Goal: Transaction & Acquisition: Purchase product/service

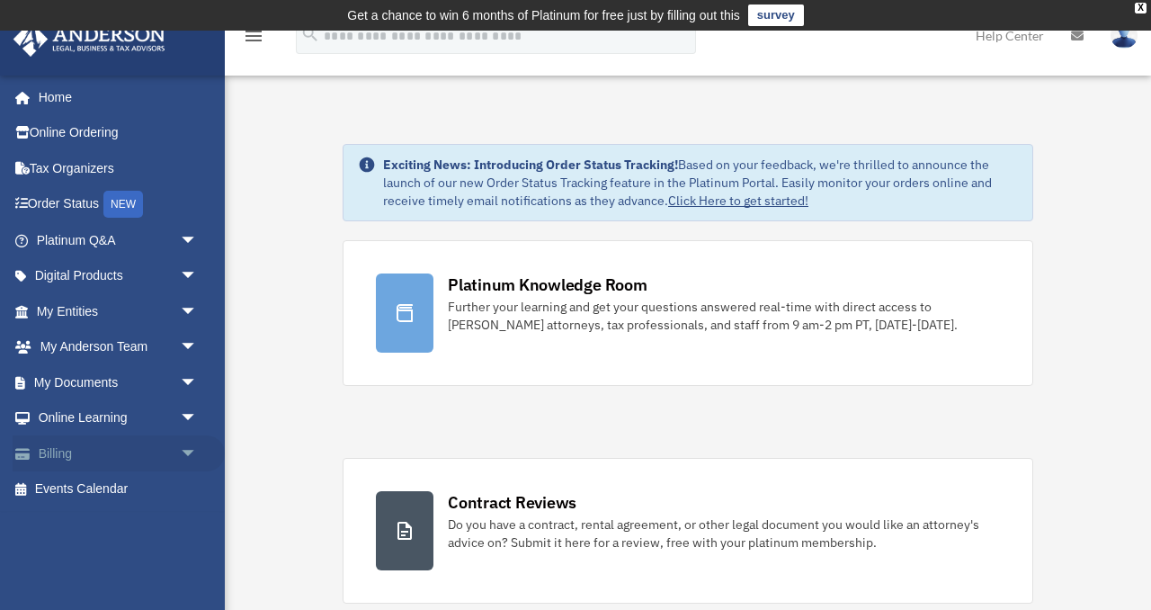
click at [192, 452] on span "arrow_drop_down" at bounding box center [198, 453] width 36 height 37
click at [130, 488] on link "$ Open Invoices" at bounding box center [125, 489] width 200 height 37
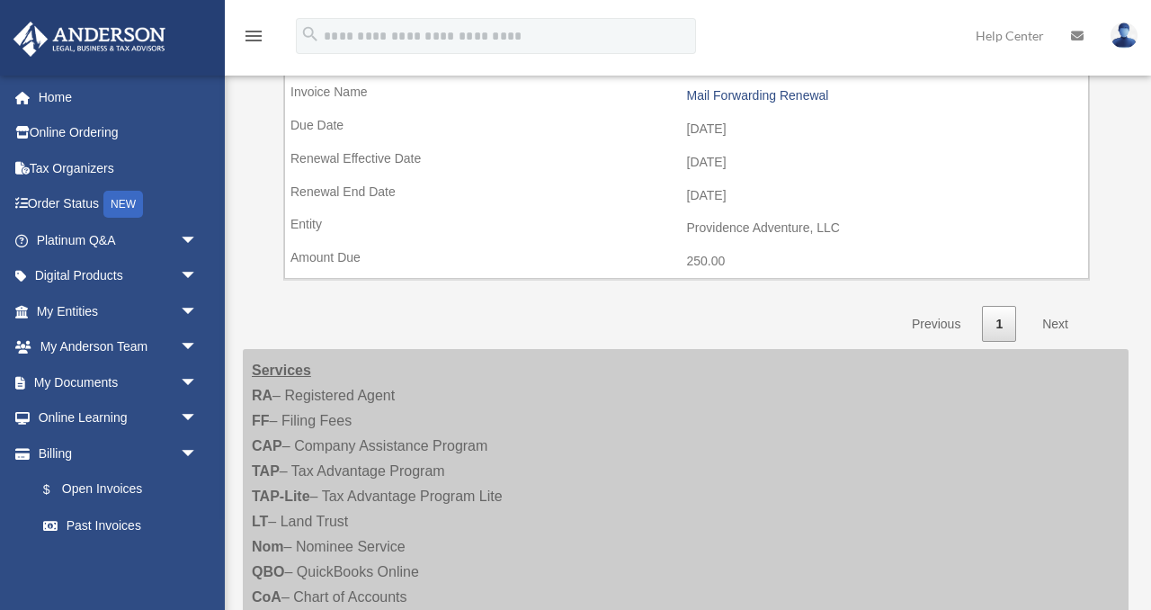
scroll to position [919, 0]
click at [1053, 328] on link "Next" at bounding box center [1055, 327] width 53 height 37
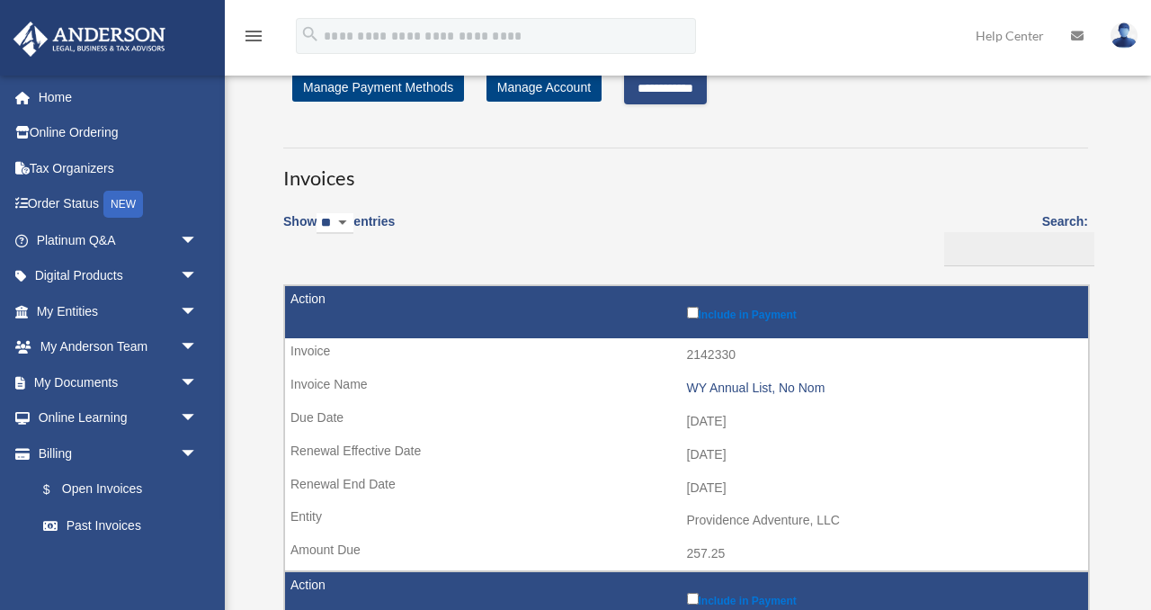
scroll to position [0, 0]
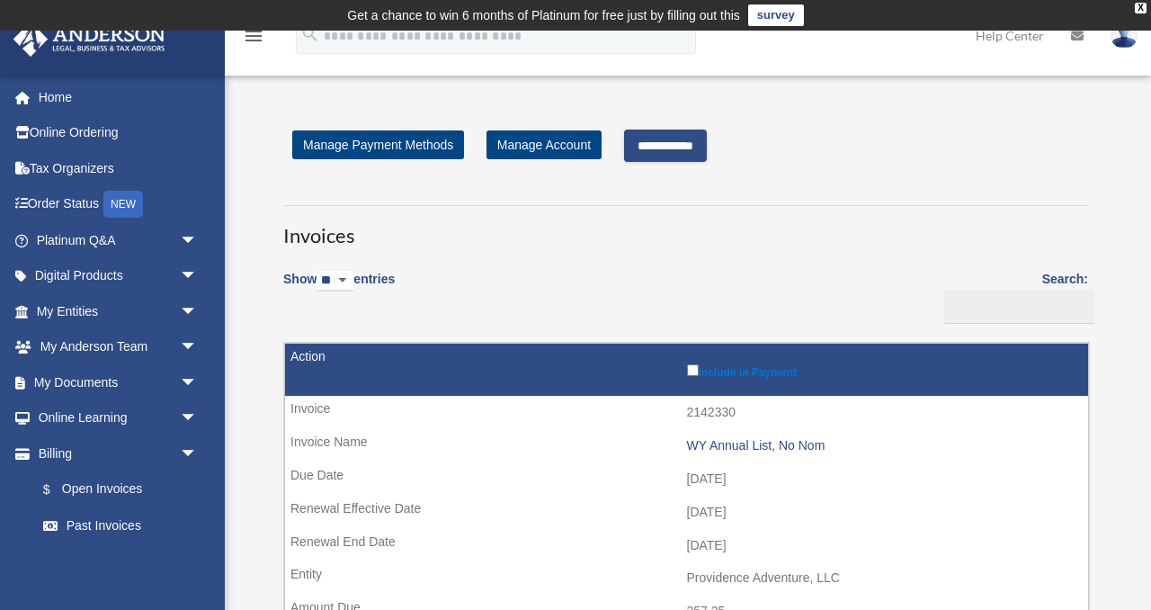
click at [701, 151] on input "**********" at bounding box center [665, 146] width 83 height 32
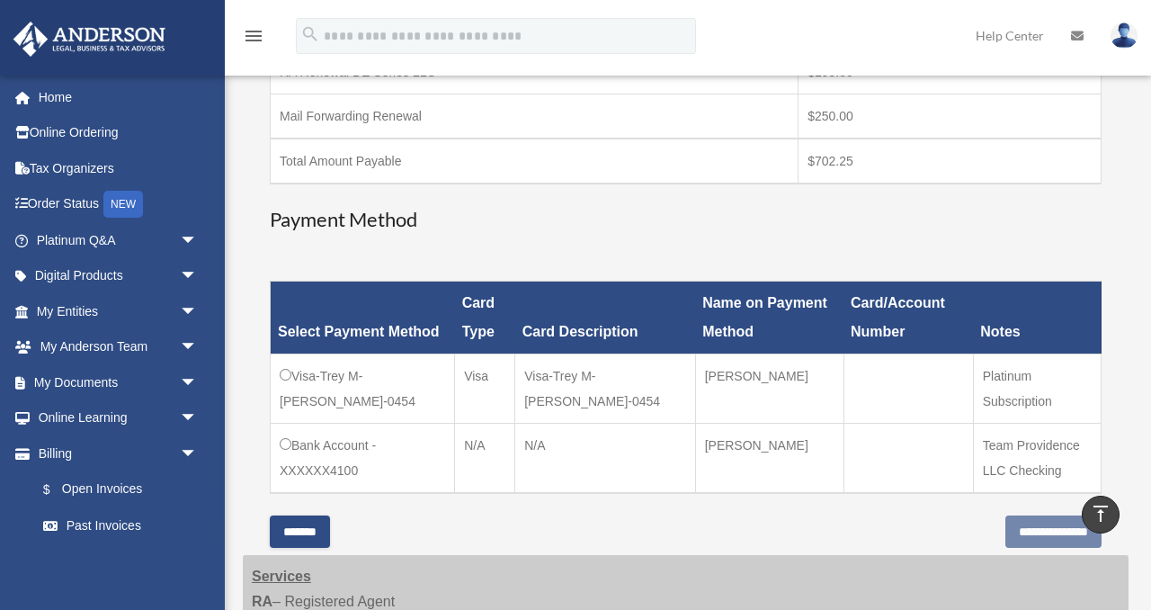
scroll to position [506, 0]
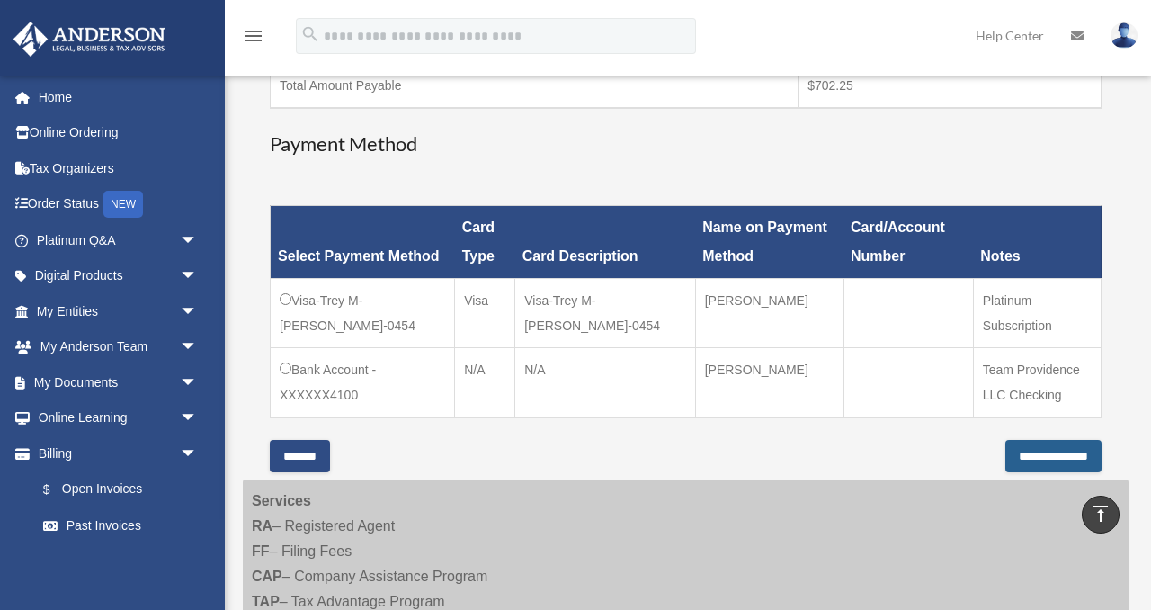
click at [1041, 459] on input "**********" at bounding box center [1054, 456] width 96 height 32
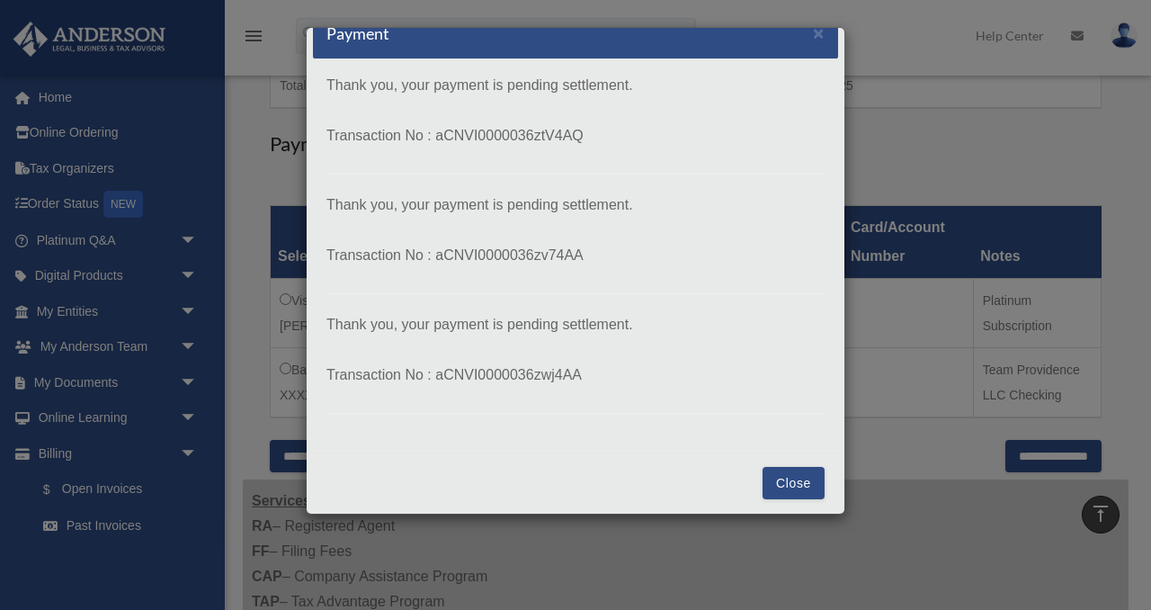
scroll to position [30, 0]
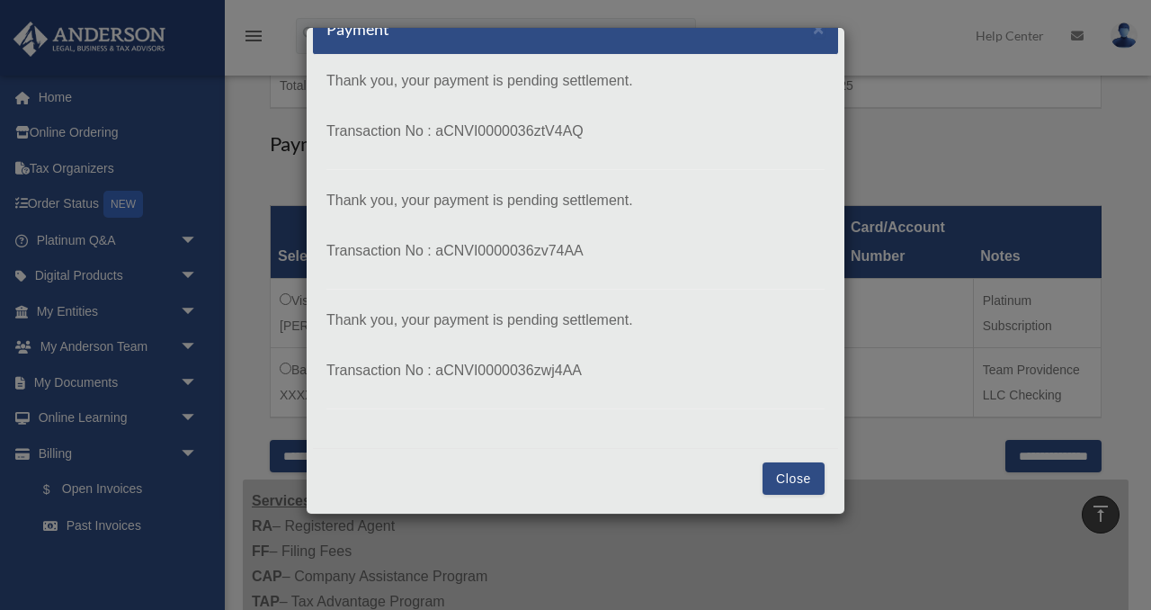
click at [808, 472] on button "Close" at bounding box center [794, 478] width 62 height 32
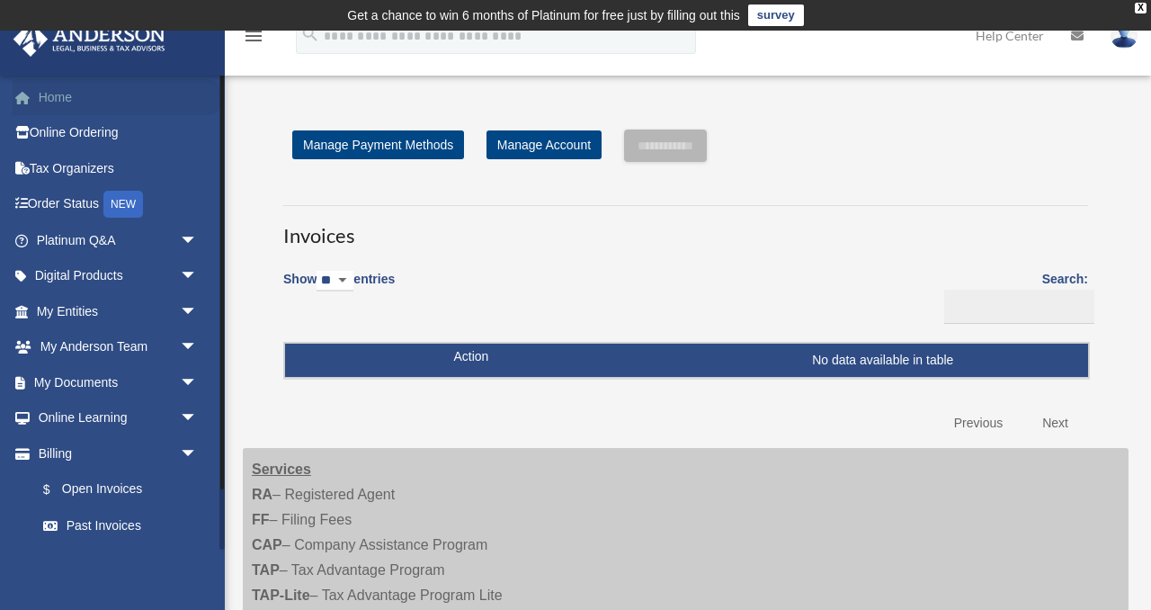
click at [60, 94] on link "Home" at bounding box center [119, 97] width 212 height 36
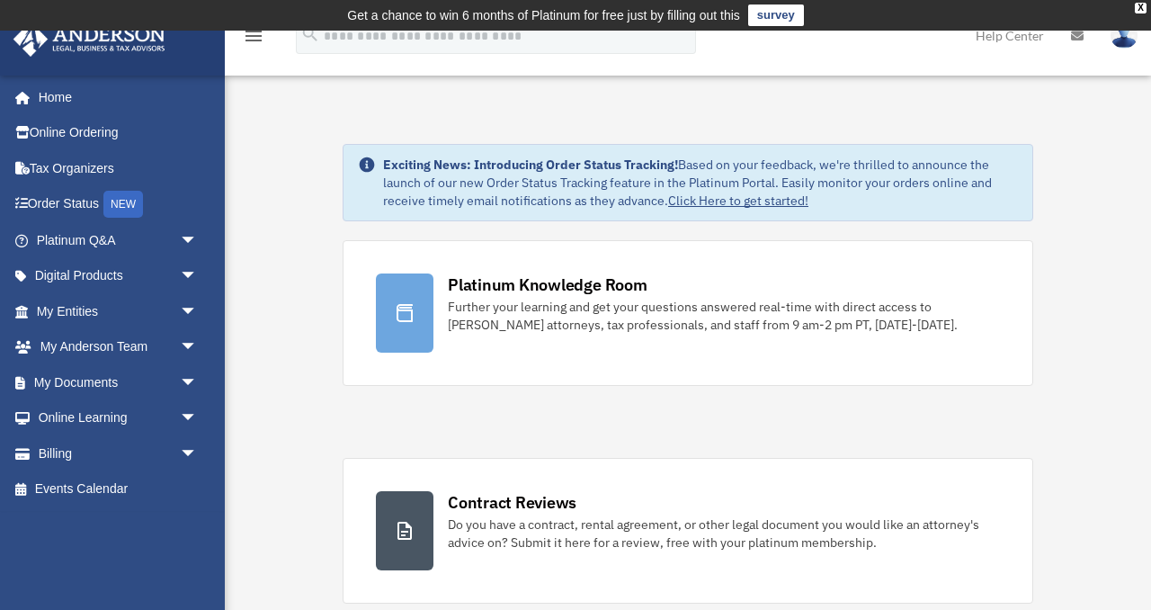
click at [1123, 36] on img at bounding box center [1124, 35] width 27 height 26
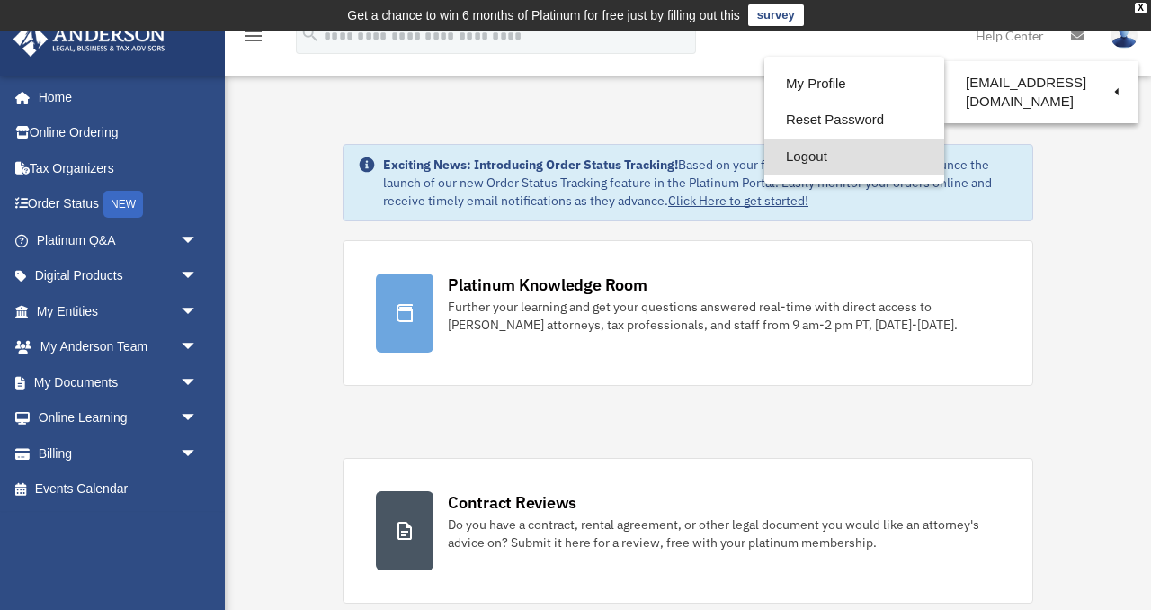
click at [841, 155] on link "Logout" at bounding box center [855, 157] width 180 height 37
